Goal: Task Accomplishment & Management: Use online tool/utility

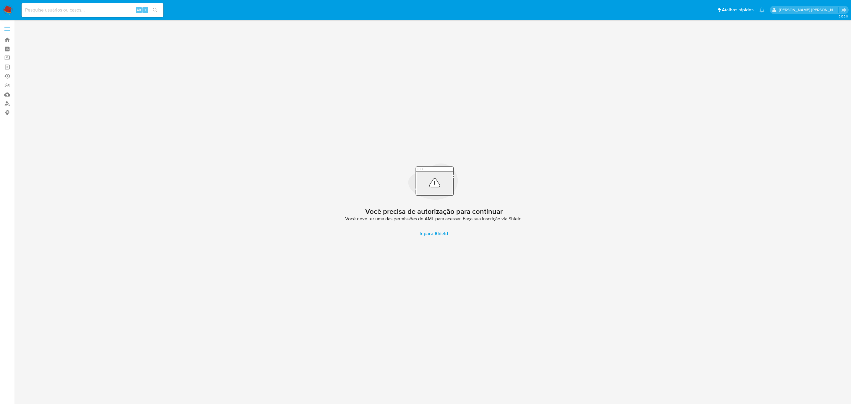
click at [9, 64] on link "Operações em massa" at bounding box center [35, 66] width 70 height 9
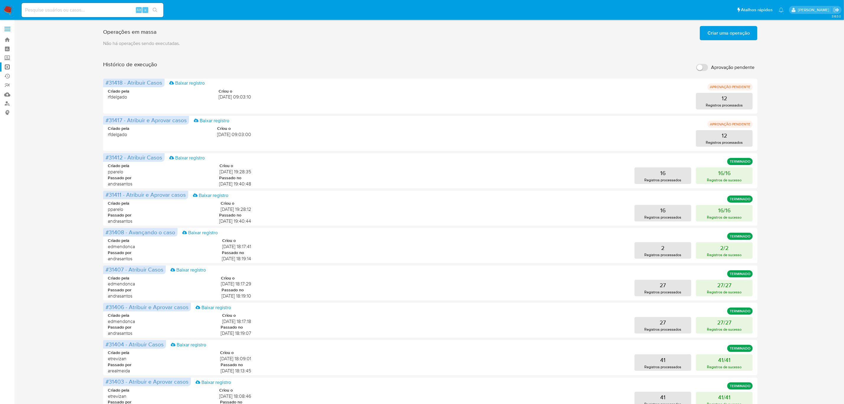
click at [730, 35] on span "Criar uma operação" at bounding box center [728, 33] width 42 height 13
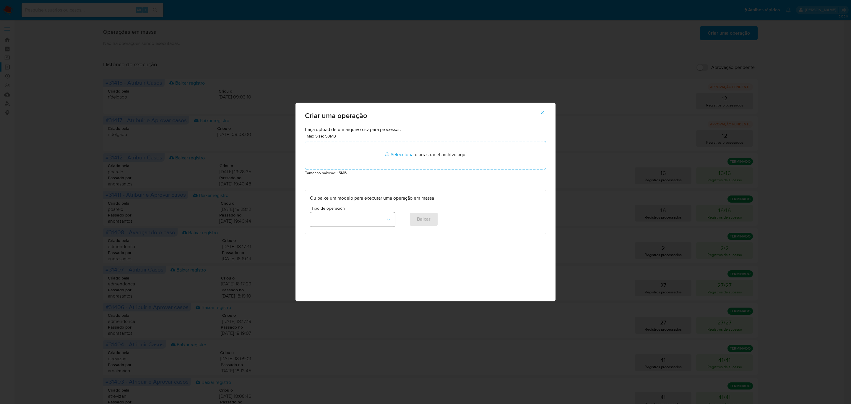
click at [387, 220] on icon "button" at bounding box center [388, 219] width 6 height 6
click at [347, 248] on span "Criar e atribuir casos" at bounding box center [334, 247] width 42 height 6
click at [427, 223] on span "Baixar" at bounding box center [424, 218] width 14 height 13
click at [542, 116] on span "button" at bounding box center [541, 112] width 5 height 13
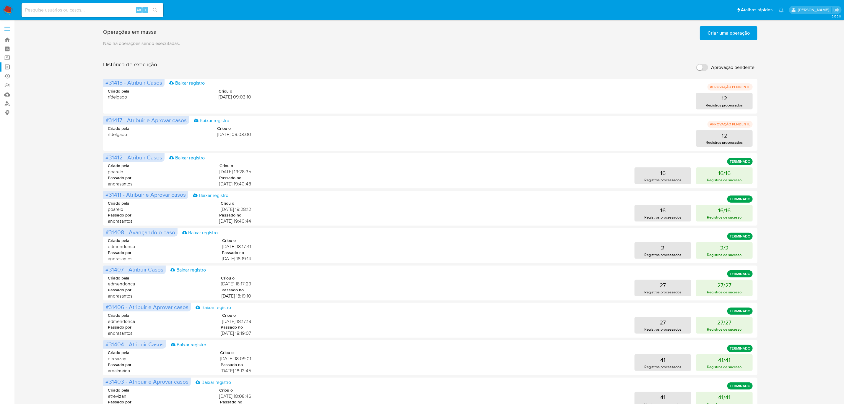
click at [726, 29] on span "Criar uma operação" at bounding box center [728, 33] width 42 height 13
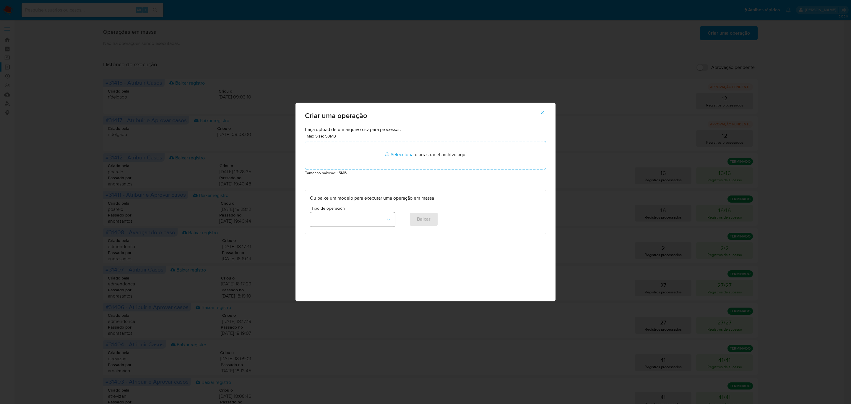
click at [394, 216] on button "button" at bounding box center [352, 219] width 85 height 14
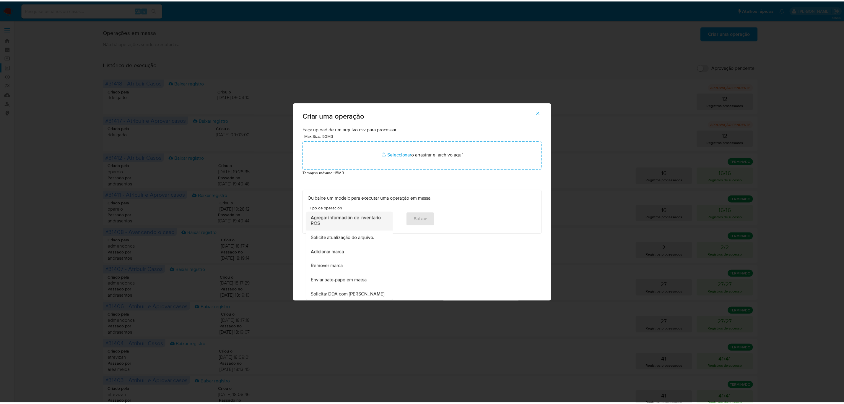
scroll to position [310, 0]
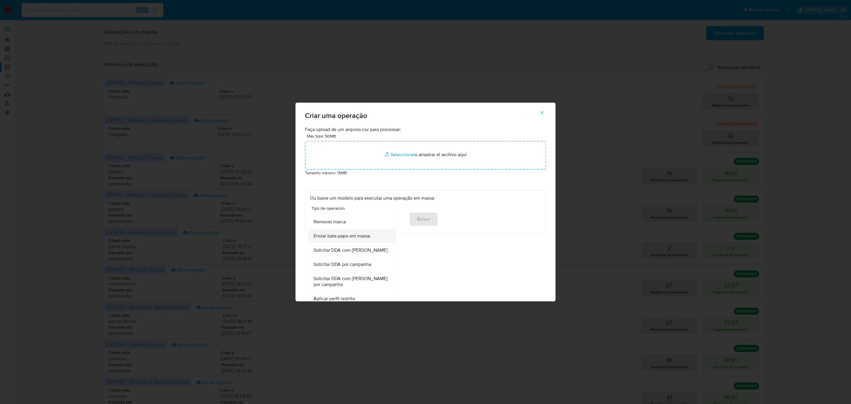
click at [349, 239] on span "Enviar bate-papo em massa" at bounding box center [341, 236] width 56 height 6
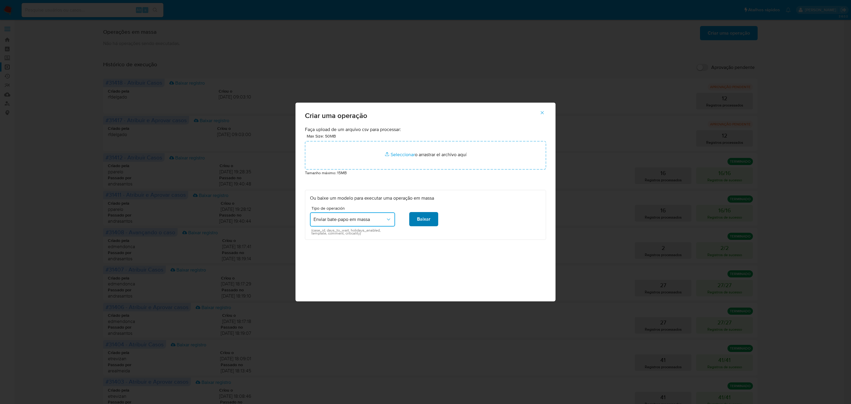
click at [425, 220] on span "Baixar" at bounding box center [424, 218] width 14 height 13
click at [541, 111] on icon "button" at bounding box center [542, 112] width 3 height 3
